Goal: Information Seeking & Learning: Learn about a topic

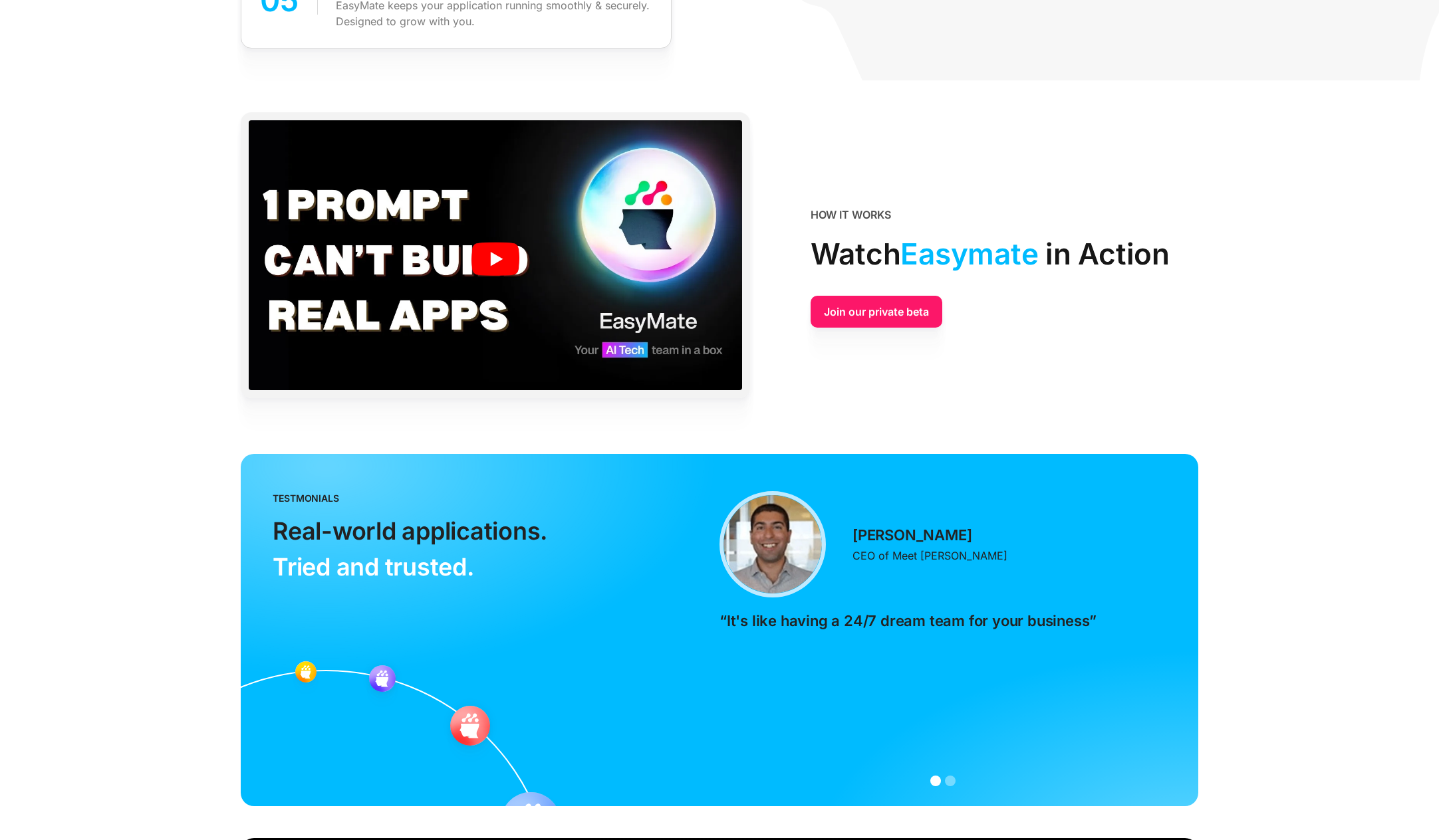
scroll to position [2455, 0]
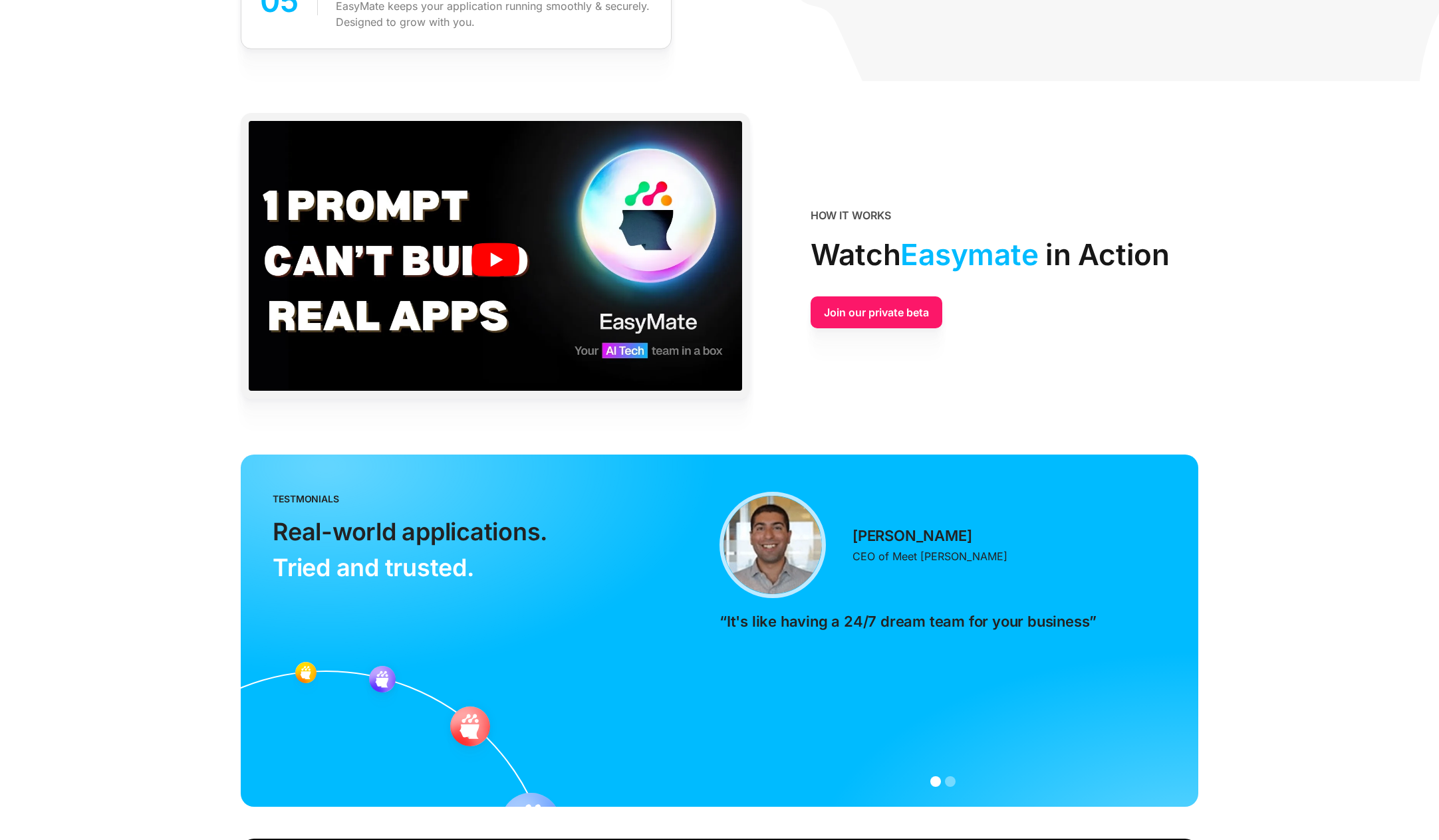
click at [491, 269] on img at bounding box center [496, 259] width 494 height 277
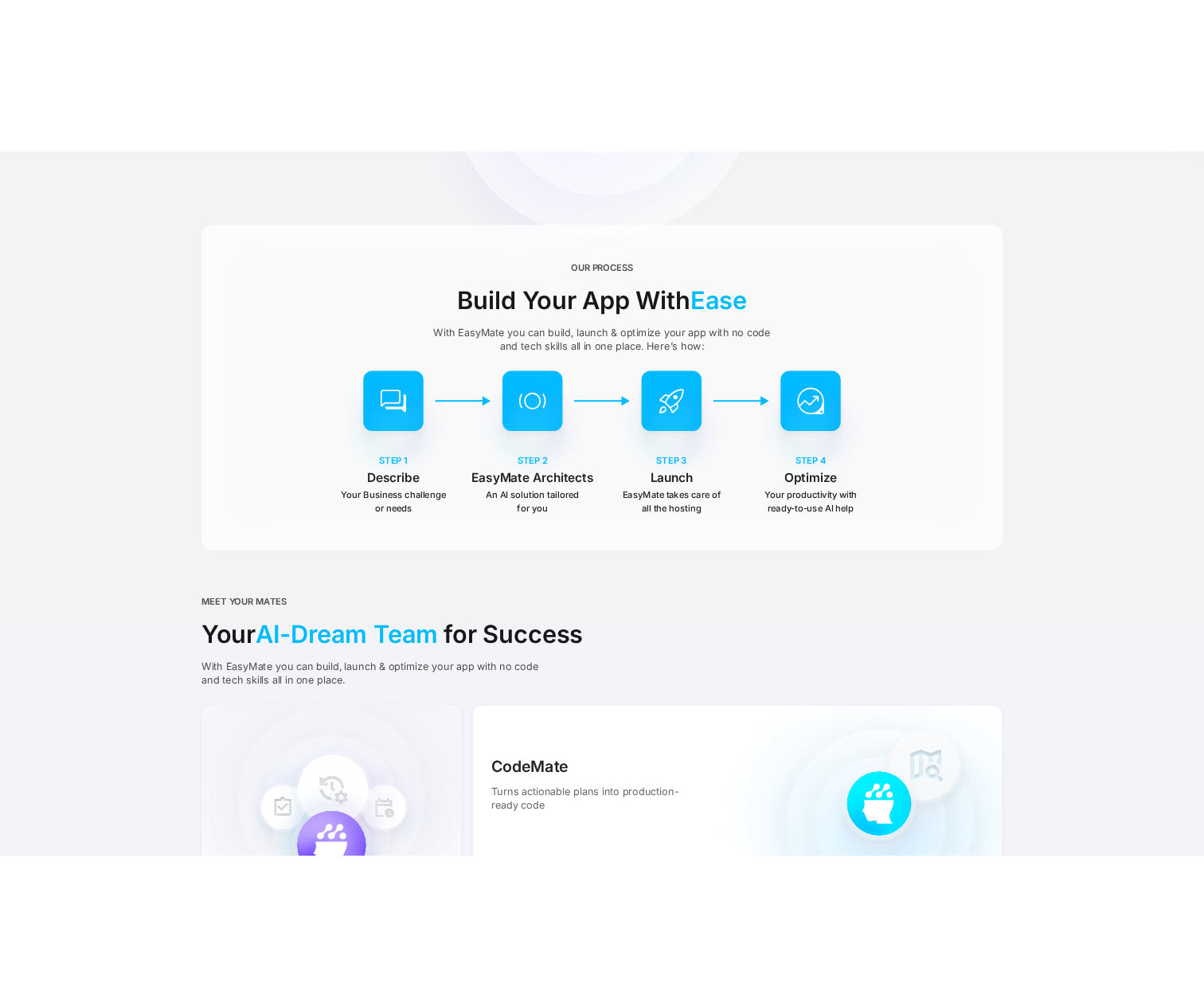
scroll to position [0, 0]
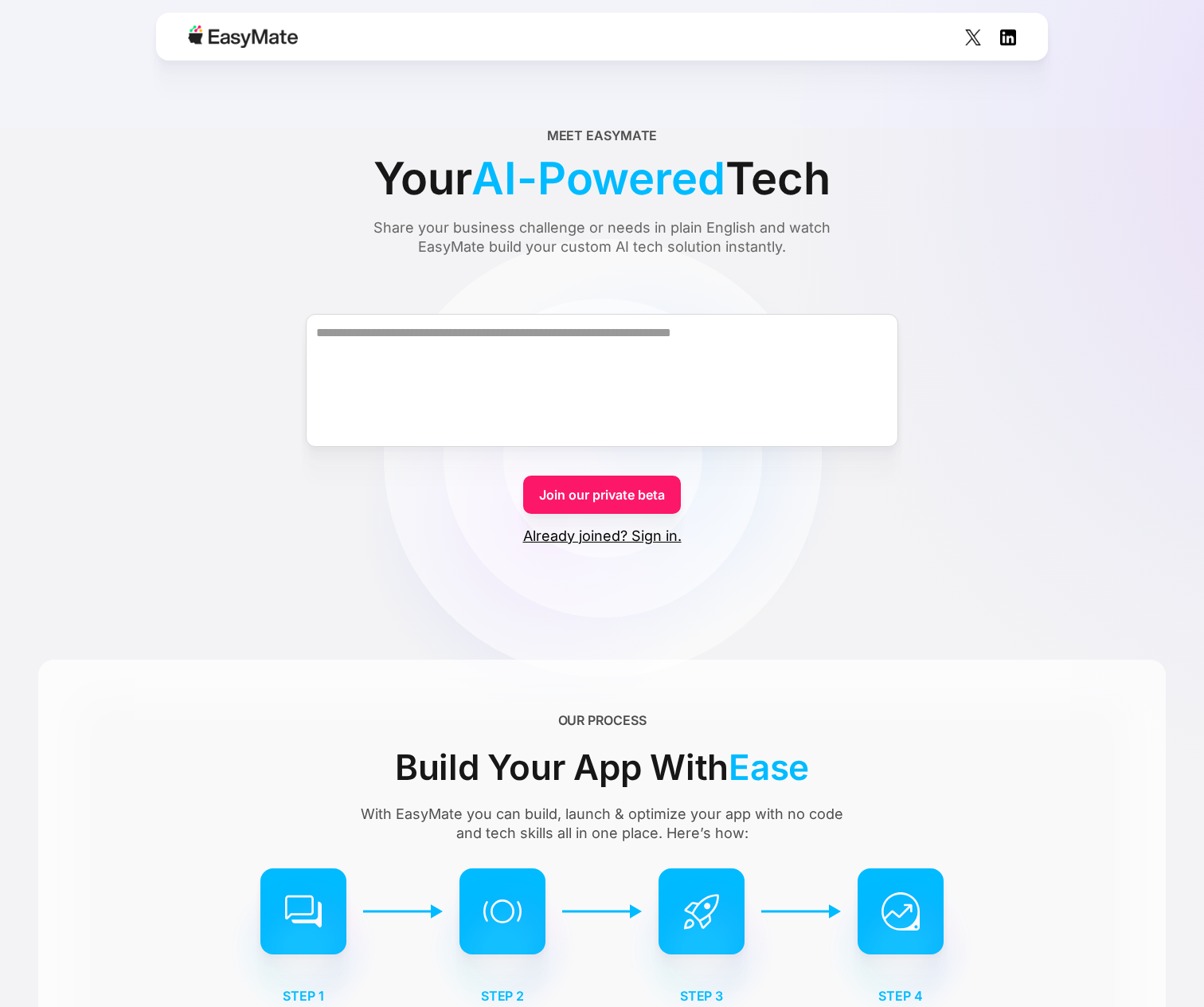
click at [71, 732] on div "OUR PROCESS Build Your App With Ease With EasyMate you can build, launch & opti…" at bounding box center [602, 892] width 1128 height 466
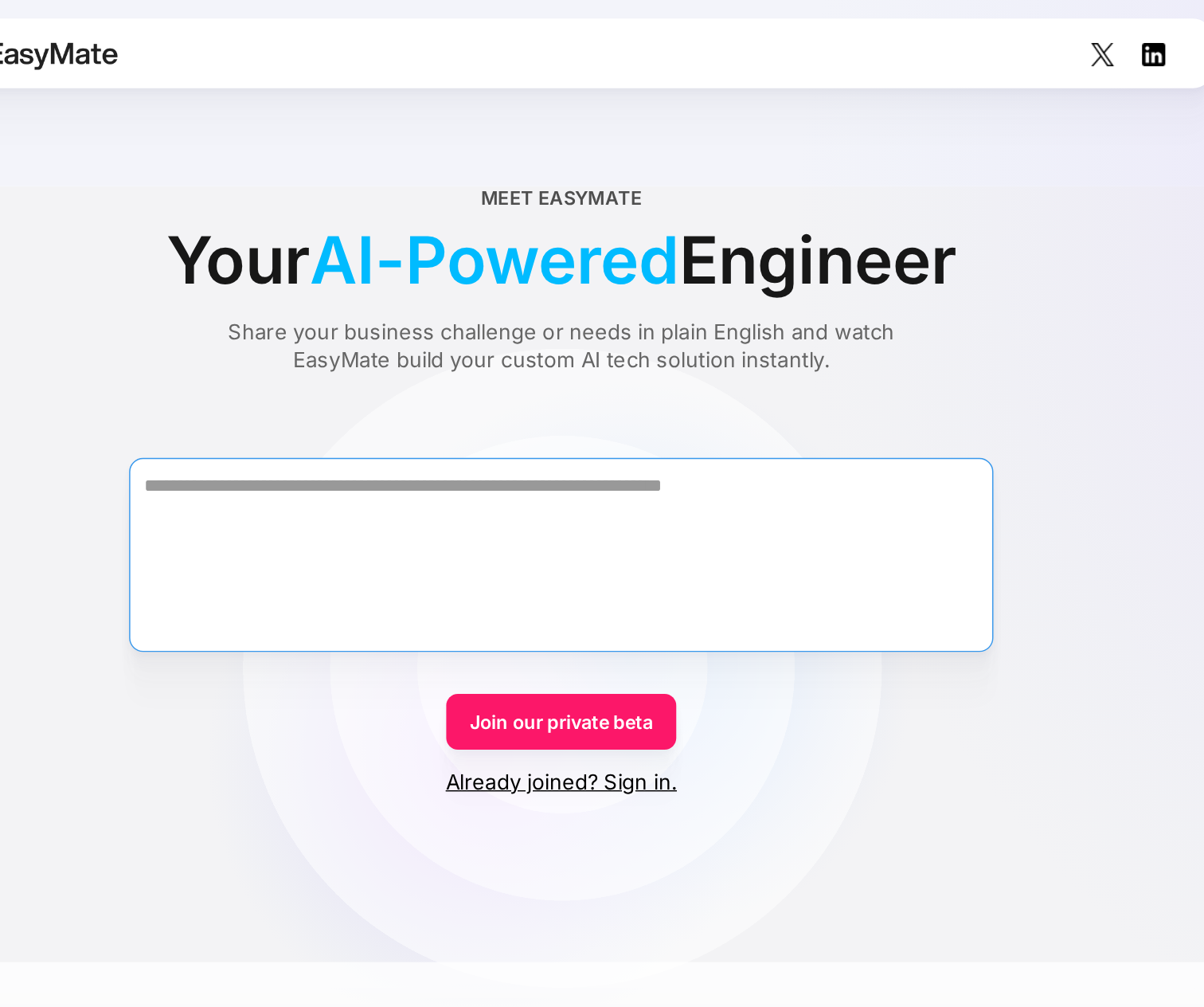
drag, startPoint x: 308, startPoint y: 217, endPoint x: 690, endPoint y: 428, distance: 436.4
click at [690, 428] on textarea "Form" at bounding box center [602, 380] width 593 height 133
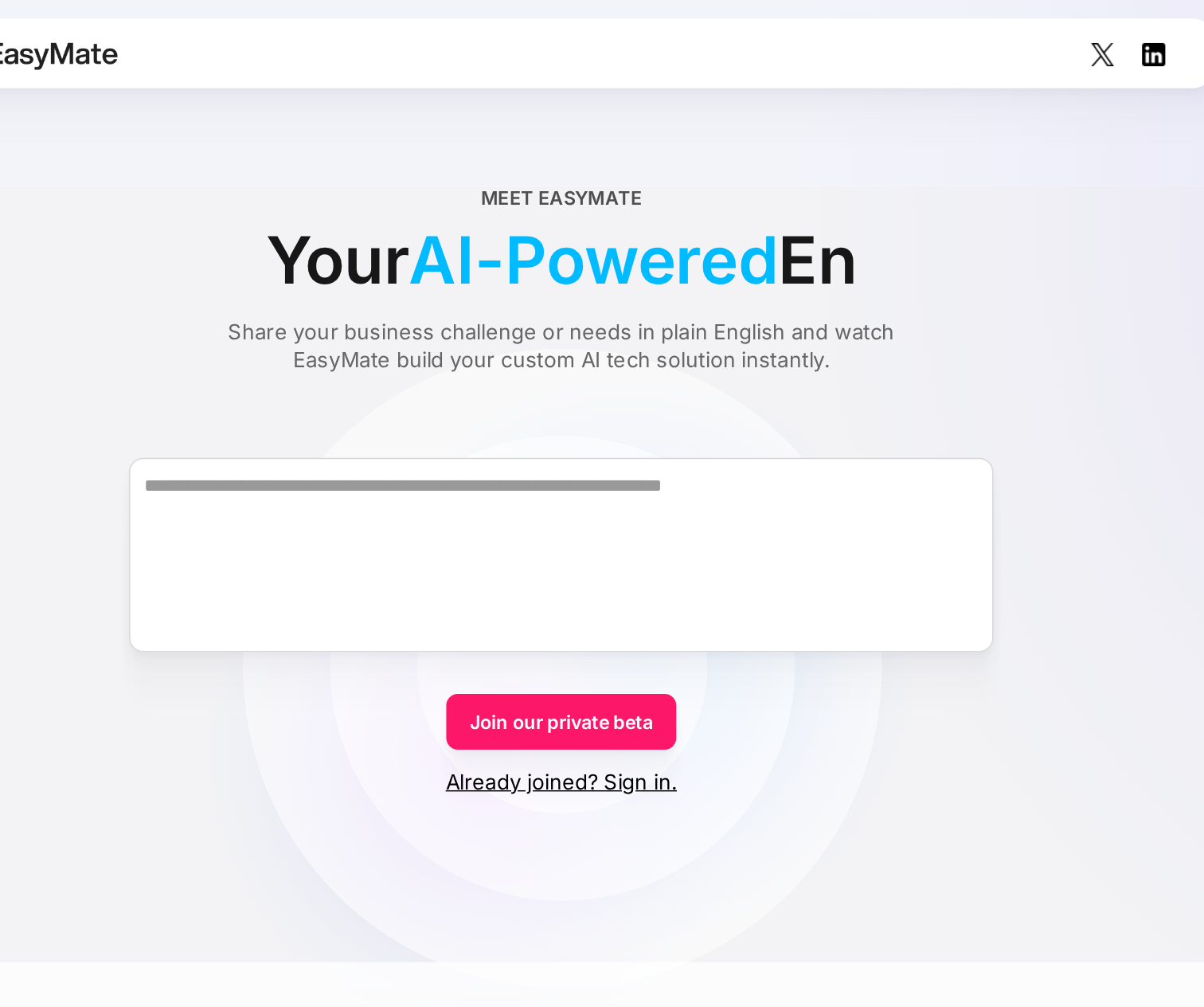
click at [272, 530] on form "Join our private beta Already joined? Sign in." at bounding box center [602, 416] width 1128 height 260
